Goal: Navigation & Orientation: Find specific page/section

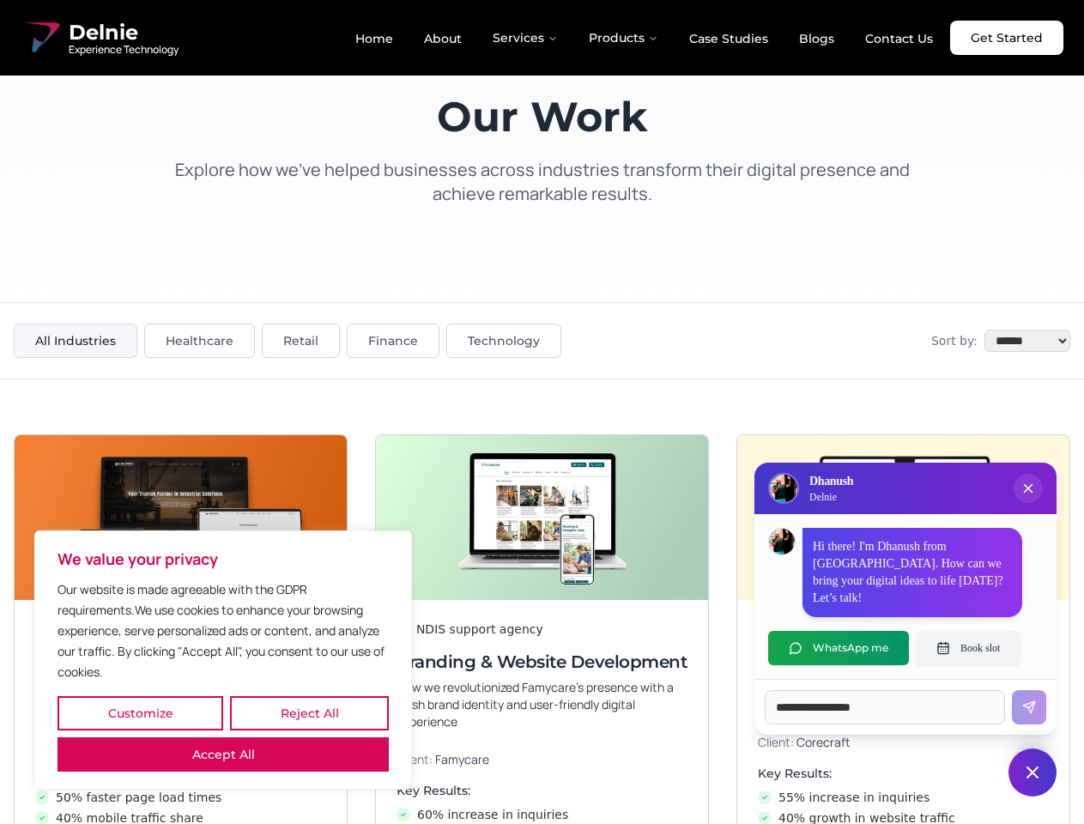
click at [140, 713] on button "Customize" at bounding box center [141, 713] width 166 height 34
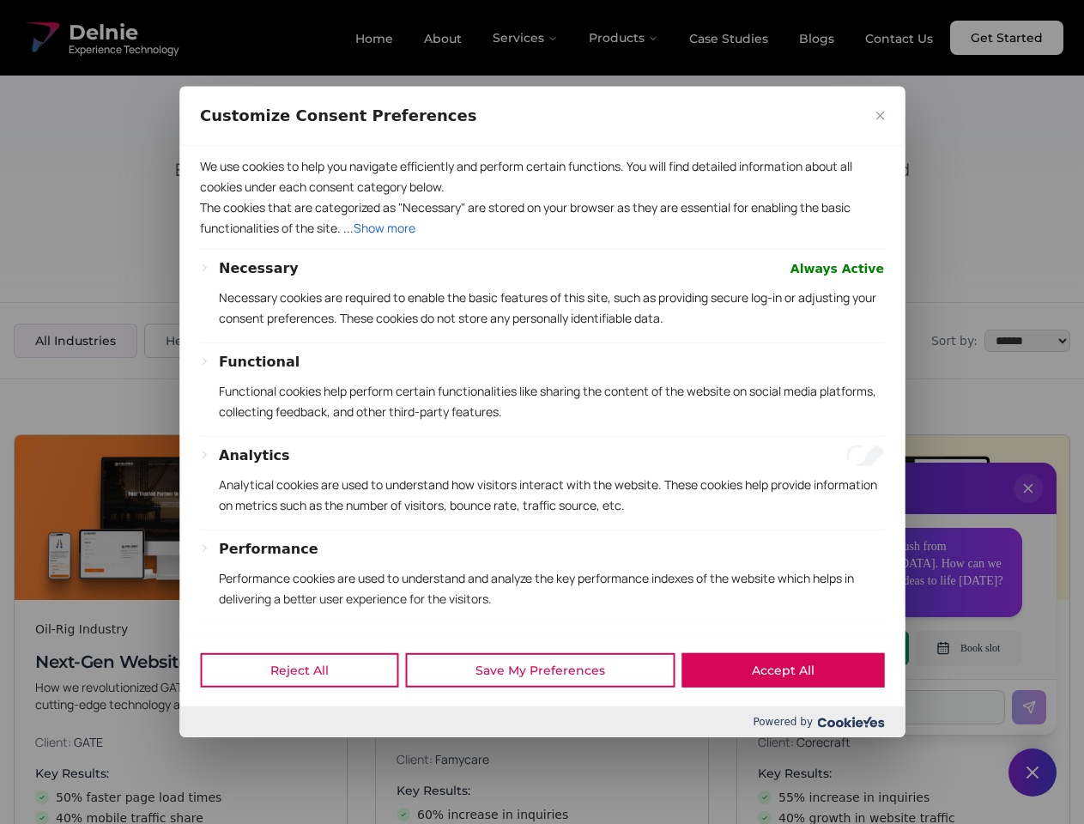
click at [309, 713] on div at bounding box center [542, 412] width 1084 height 824
click at [223, 197] on p "We use cookies to help you navigate efficiently and perform certain functions. …" at bounding box center [542, 176] width 684 height 41
click at [542, 239] on p "The cookies that are categorized as "Necessary" are stored on your browser as t…" at bounding box center [542, 217] width 684 height 41
click at [1028, 506] on div at bounding box center [542, 412] width 1084 height 824
click at [839, 648] on div "Reject All Save My Preferences Accept All" at bounding box center [541, 669] width 725 height 73
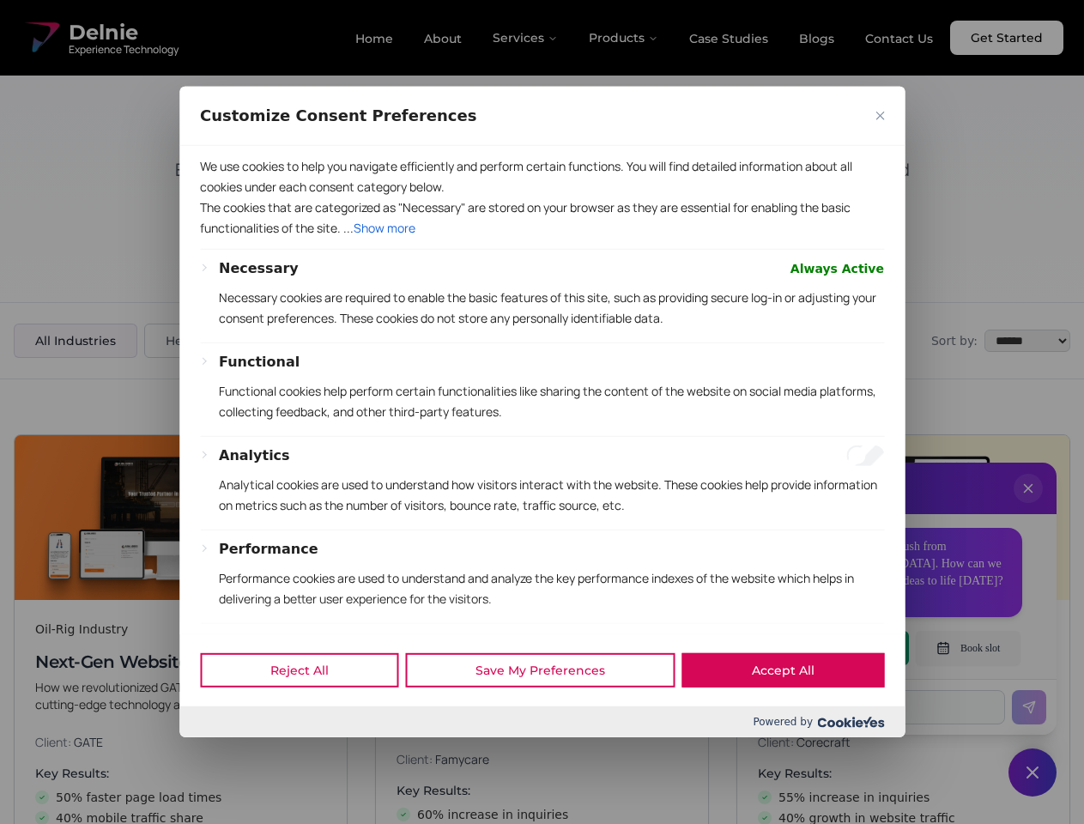
click at [968, 648] on div at bounding box center [542, 412] width 1084 height 824
click at [1032, 772] on div at bounding box center [542, 412] width 1084 height 824
click at [526, 38] on div at bounding box center [542, 412] width 1084 height 824
click at [624, 38] on div at bounding box center [542, 412] width 1084 height 824
